Goal: Information Seeking & Learning: Learn about a topic

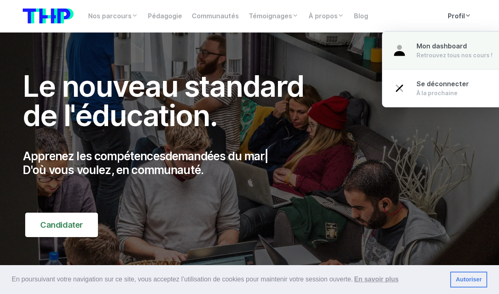
click at [436, 48] on span "Mon dashboard" at bounding box center [442, 46] width 50 height 8
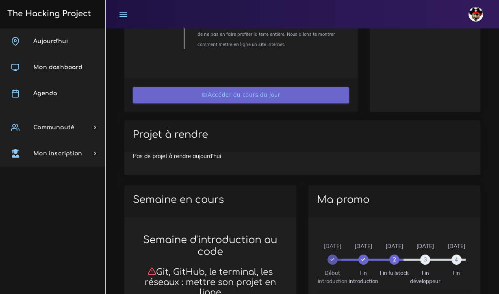
scroll to position [387, 0]
click at [222, 94] on link "Accéder au cours du jour" at bounding box center [241, 95] width 216 height 17
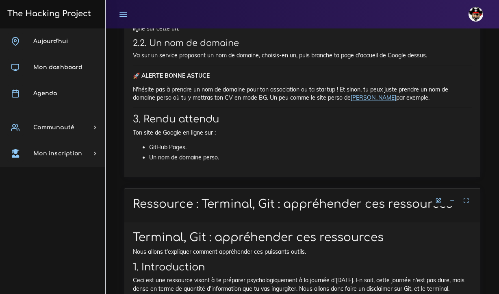
scroll to position [2261, 0]
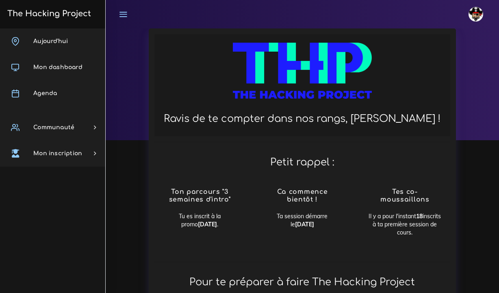
click at [122, 15] on icon at bounding box center [123, 14] width 9 height 9
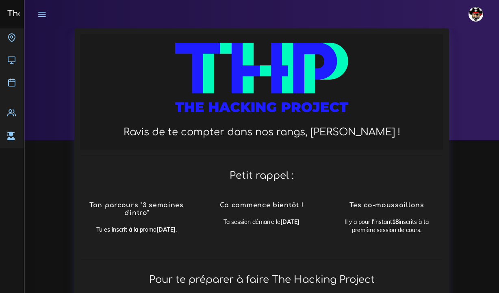
click at [41, 12] on icon at bounding box center [41, 14] width 9 height 9
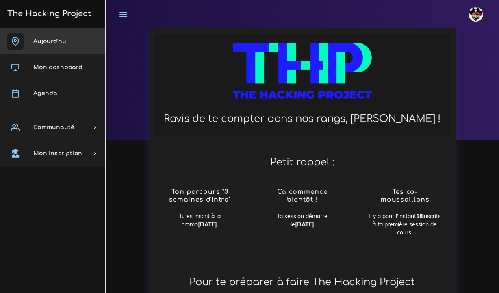
click at [45, 44] on link "Aujourd'hui" at bounding box center [52, 41] width 105 height 26
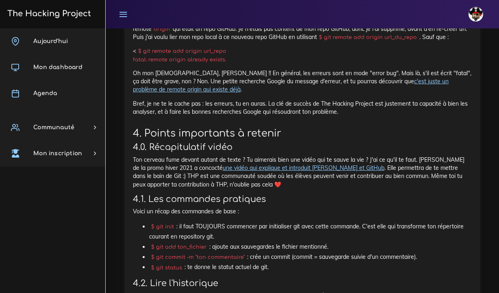
scroll to position [11554, 0]
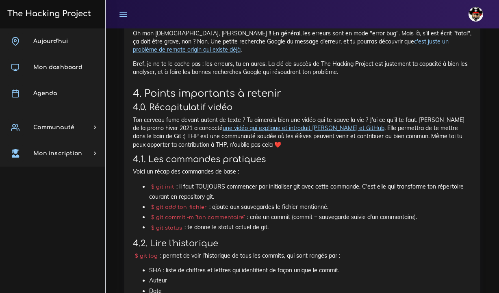
click at [175, 286] on li "Date" at bounding box center [310, 291] width 323 height 10
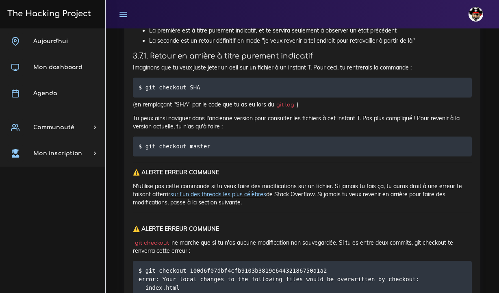
scroll to position [9078, 0]
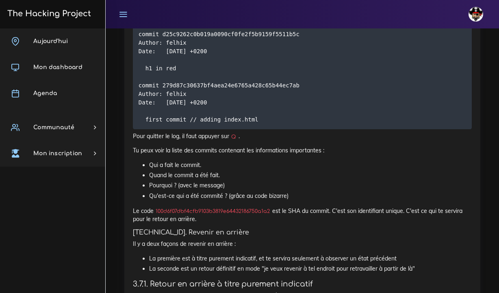
click at [20, 228] on div "Aujourd'hui Mon dashboard Agenda Communauté Ambassade Certifications Marketplac…" at bounding box center [52, 160] width 105 height 265
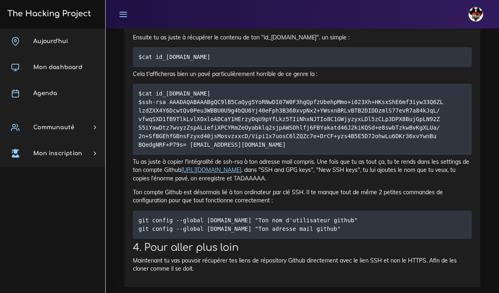
scroll to position [12700, 0]
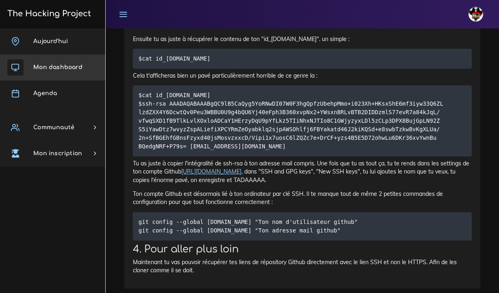
click at [58, 72] on link "Mon dashboard" at bounding box center [52, 67] width 105 height 26
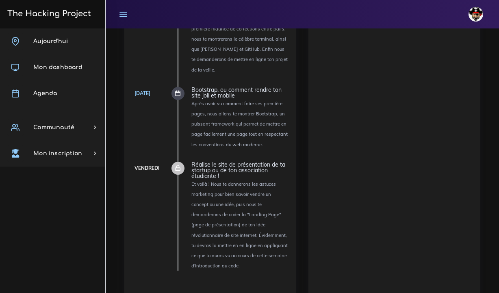
scroll to position [965, 0]
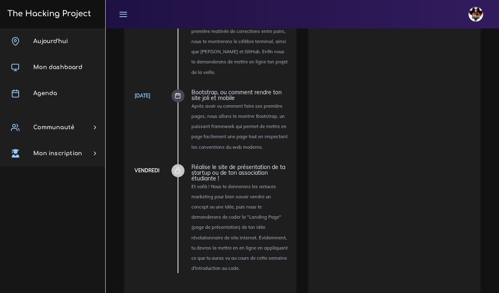
click at [179, 93] on icon at bounding box center [178, 96] width 6 height 6
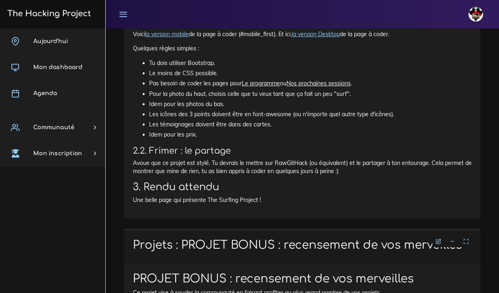
scroll to position [1067, 0]
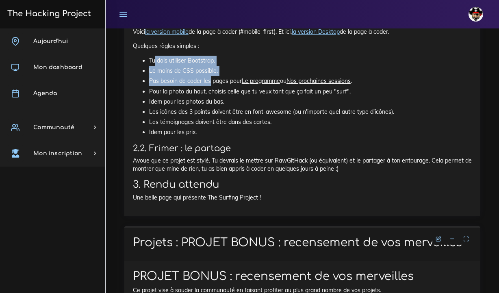
drag, startPoint x: 155, startPoint y: 54, endPoint x: 211, endPoint y: 70, distance: 58.0
click at [211, 70] on ul "Tu dois utiliser Bootstrap. Le moins de CSS possible. Pas besoin de coder les p…" at bounding box center [302, 97] width 339 height 82
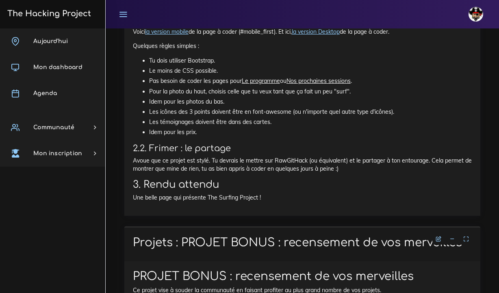
click at [372, 87] on li "Pour la photo du haut, choisis celle que tu veux tant que ça fait un peu "surf"." at bounding box center [310, 92] width 323 height 10
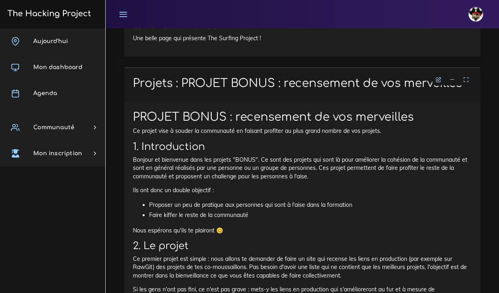
scroll to position [1226, 0]
